Goal: Feedback & Contribution: Contribute content

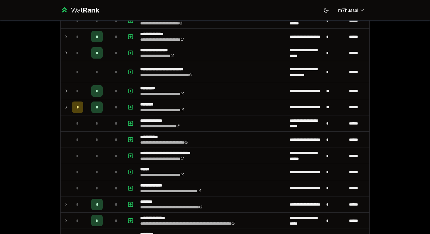
scroll to position [673, 0]
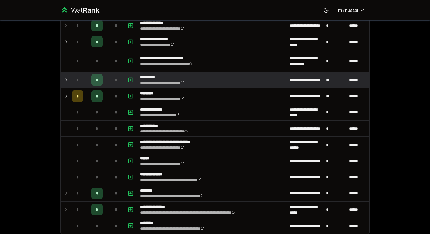
click at [66, 79] on icon at bounding box center [66, 79] width 5 height 7
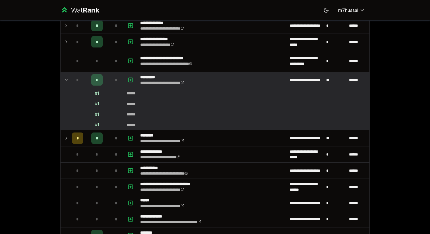
click at [66, 79] on icon at bounding box center [66, 79] width 5 height 7
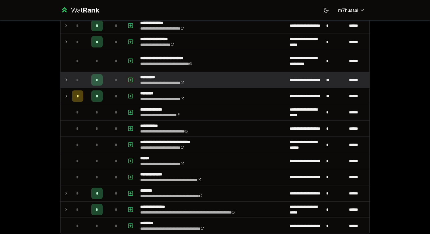
click at [132, 78] on rect "button" at bounding box center [130, 80] width 4 height 4
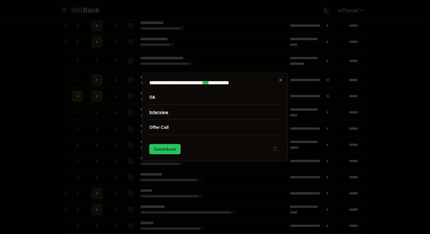
click at [168, 113] on button "Interview" at bounding box center [214, 112] width 131 height 15
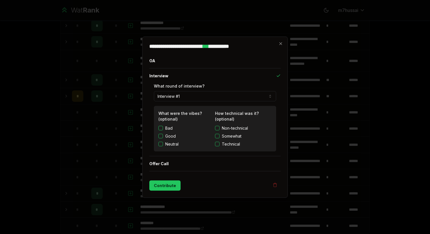
click at [216, 145] on button "Technical" at bounding box center [217, 143] width 5 height 5
click at [167, 185] on button "Contribute" at bounding box center [164, 185] width 31 height 10
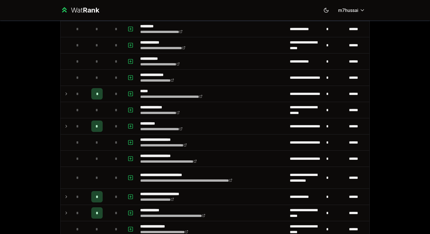
scroll to position [147, 0]
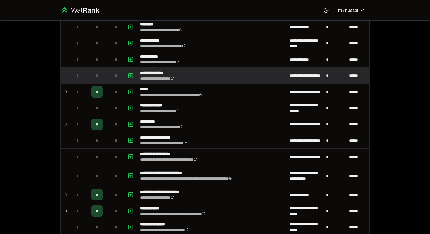
click at [128, 75] on icon "button" at bounding box center [131, 75] width 6 height 7
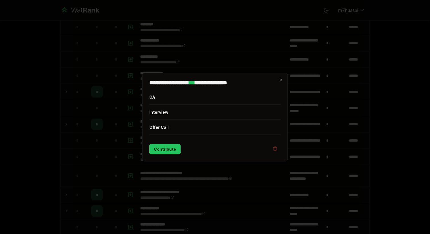
click at [168, 113] on button "Interview" at bounding box center [214, 112] width 131 height 15
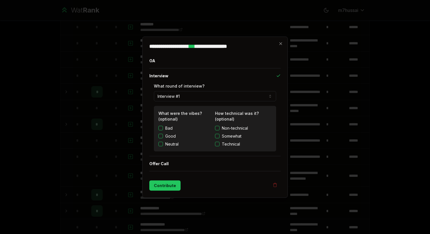
click at [217, 145] on button "Technical" at bounding box center [217, 143] width 5 height 5
click at [168, 185] on button "Contribute" at bounding box center [164, 185] width 31 height 10
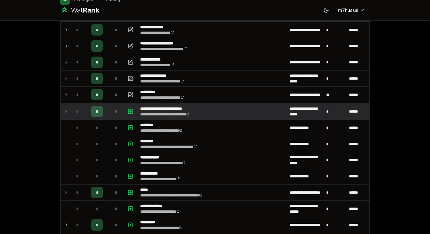
scroll to position [36, 0]
